Goal: Information Seeking & Learning: Learn about a topic

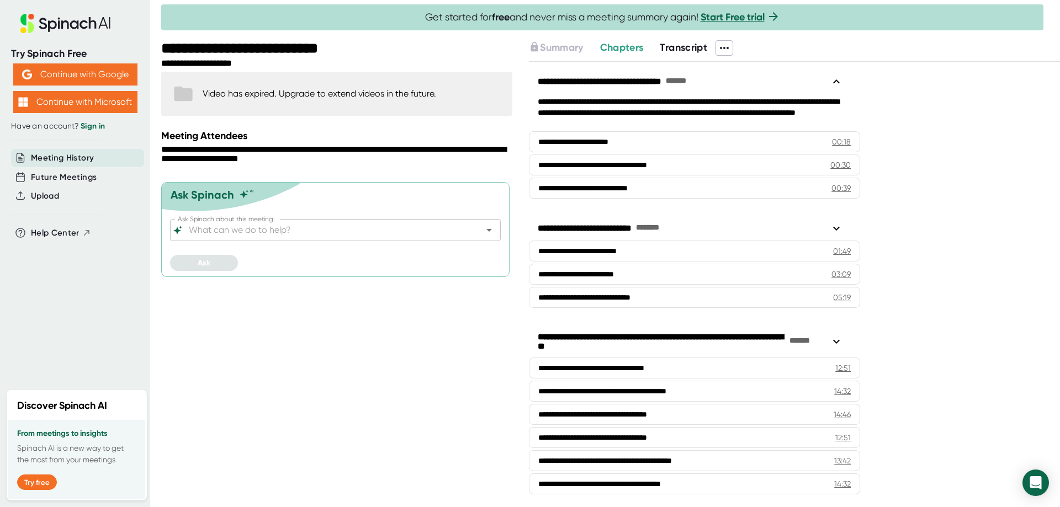
click at [393, 236] on input "Ask Spinach about this meeting:" at bounding box center [326, 230] width 278 height 15
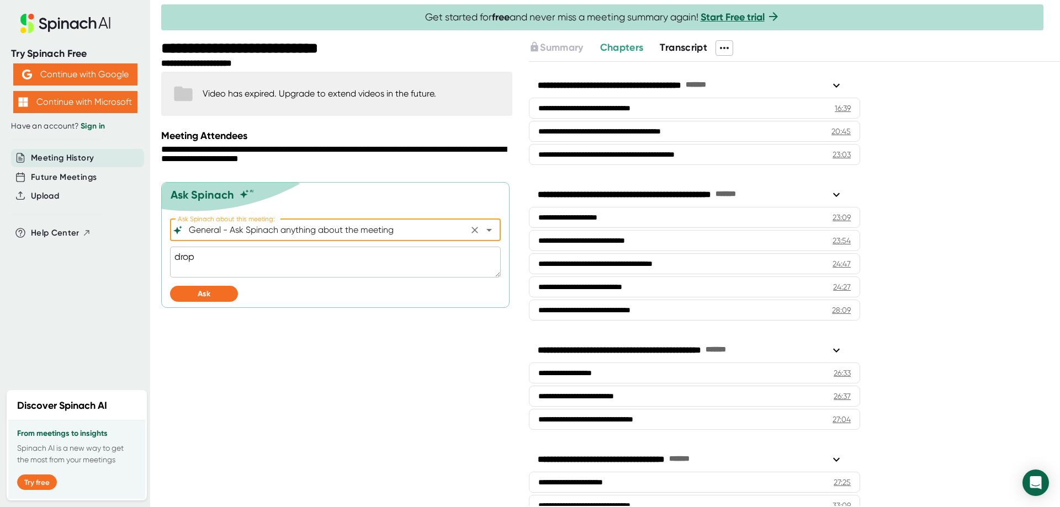
scroll to position [442, 0]
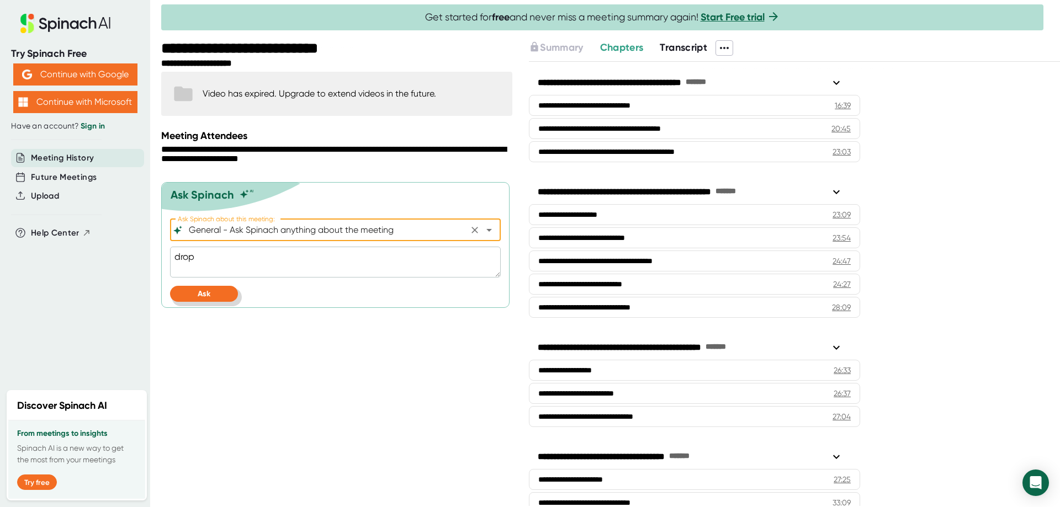
type input "General - Ask Spinach anything about the meeting"
click at [211, 296] on button "Ask" at bounding box center [204, 294] width 68 height 16
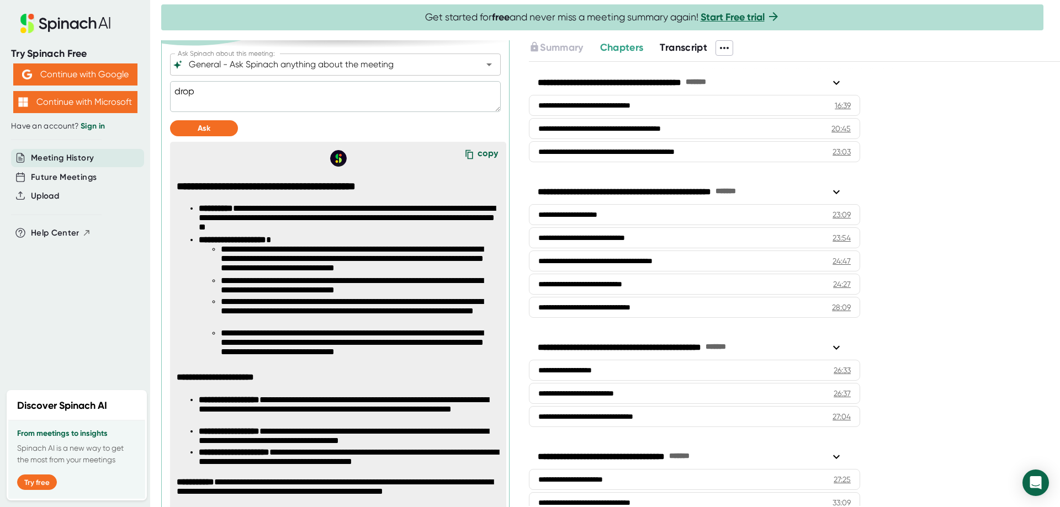
scroll to position [221, 0]
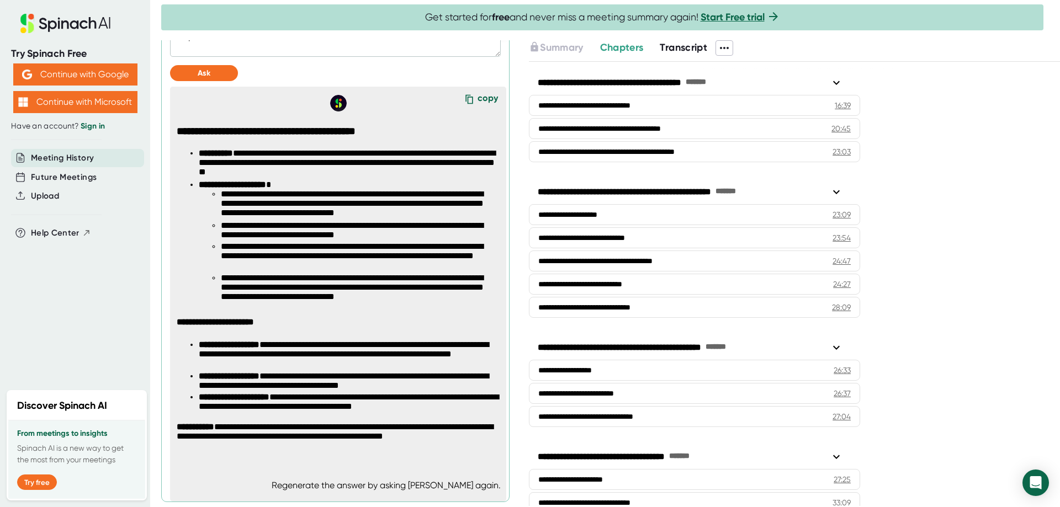
type textarea "x"
